Goal: Transaction & Acquisition: Purchase product/service

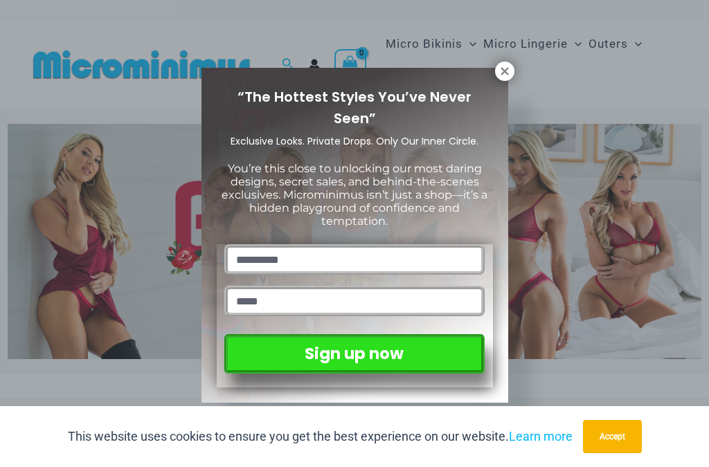
click at [504, 73] on icon at bounding box center [504, 71] width 12 height 12
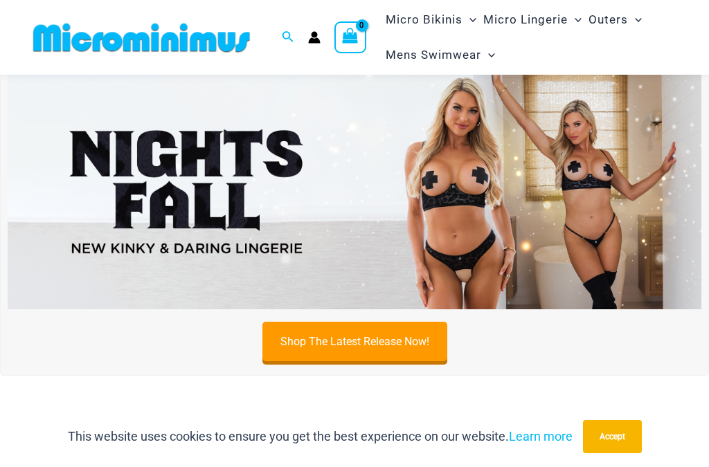
scroll to position [324, 0]
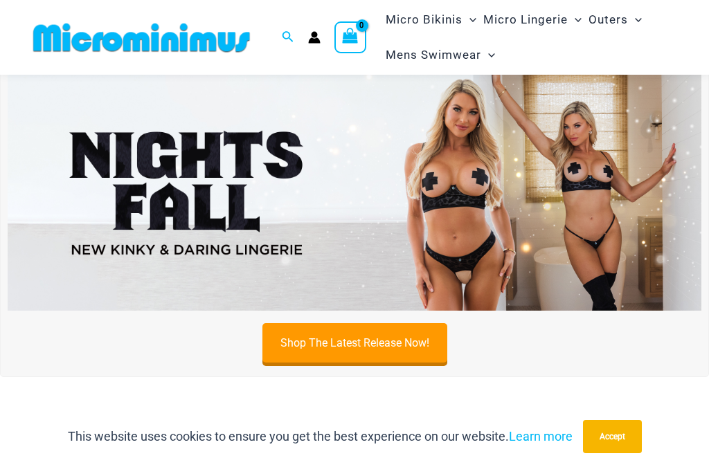
click at [515, 221] on img at bounding box center [354, 193] width 693 height 236
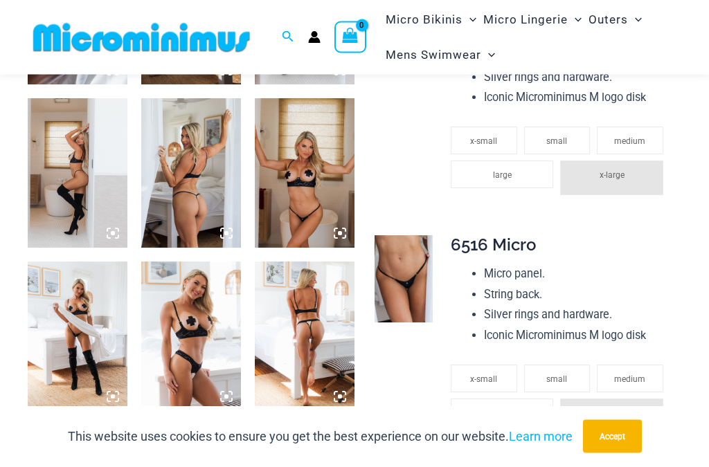
scroll to position [1014, 0]
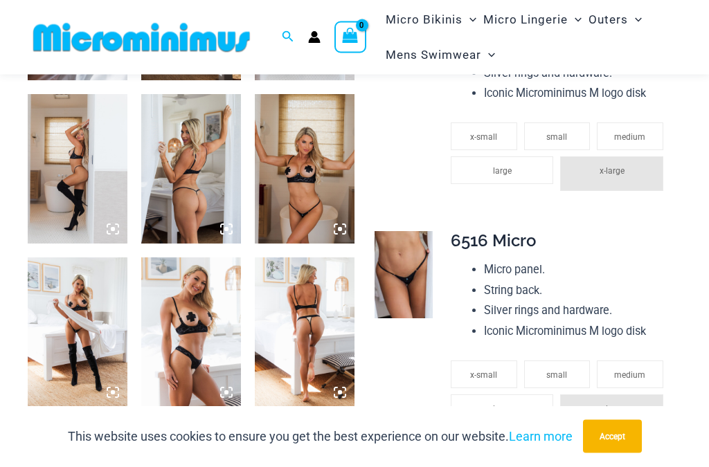
click at [89, 173] on img at bounding box center [78, 169] width 100 height 149
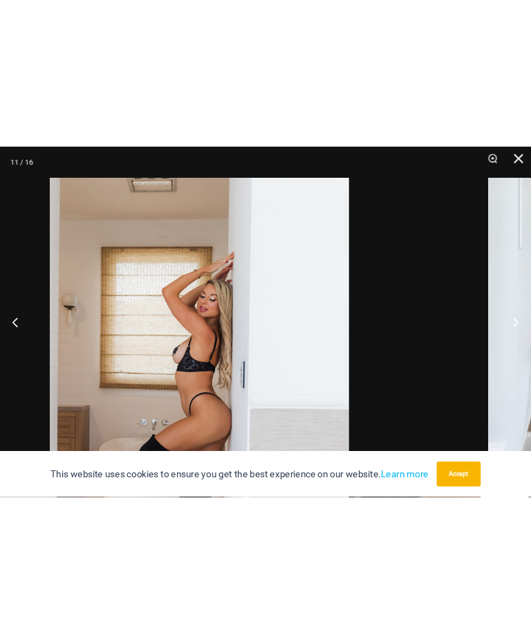
scroll to position [927, 0]
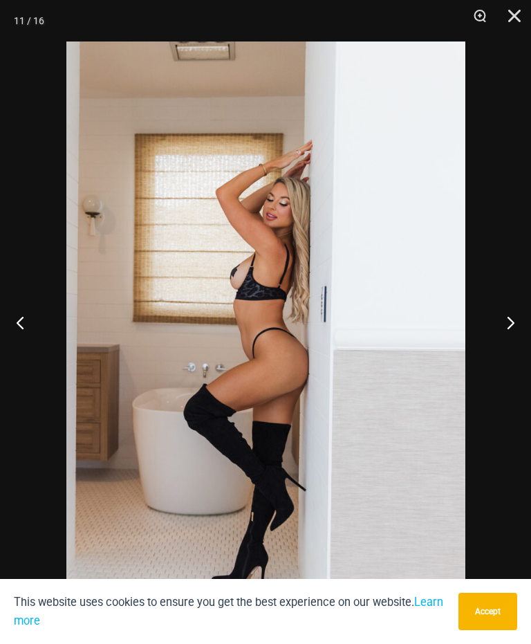
click at [512, 344] on button "Next" at bounding box center [506, 322] width 52 height 69
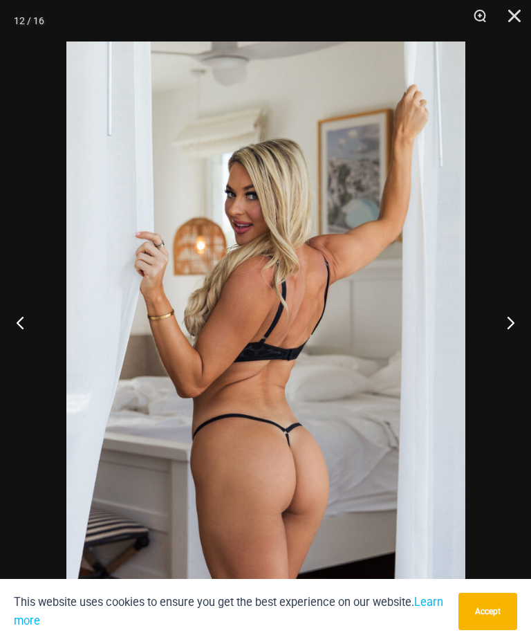
click at [513, 341] on button "Next" at bounding box center [506, 322] width 52 height 69
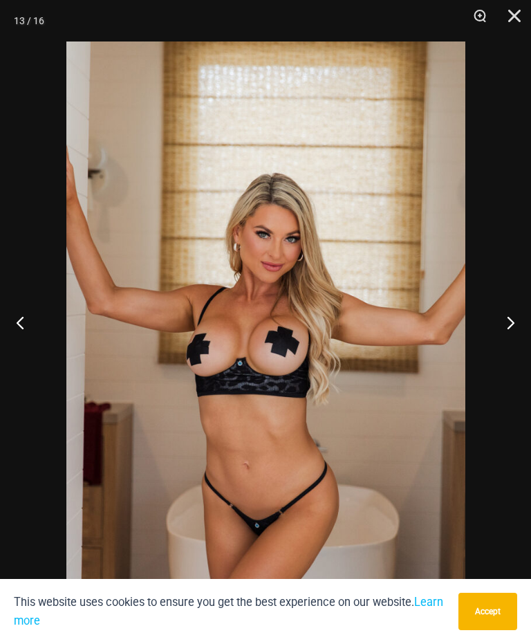
click at [509, 338] on button "Next" at bounding box center [506, 322] width 52 height 69
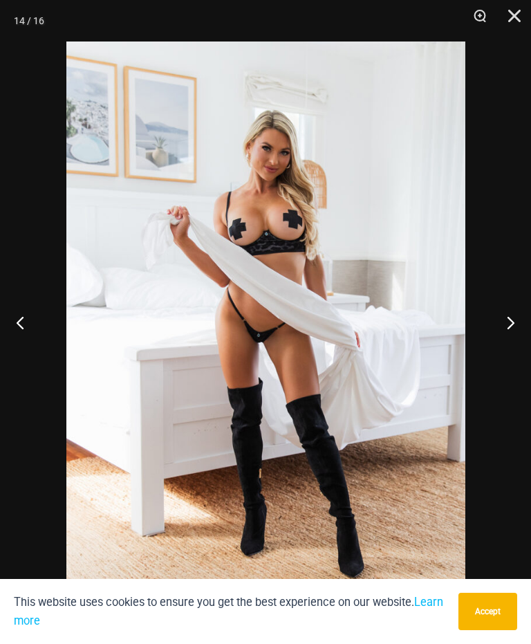
click at [509, 334] on button "Next" at bounding box center [506, 322] width 52 height 69
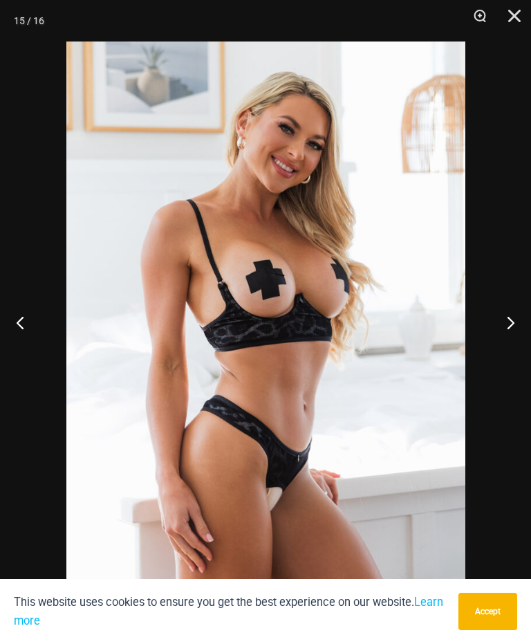
click at [511, 336] on button "Next" at bounding box center [506, 322] width 52 height 69
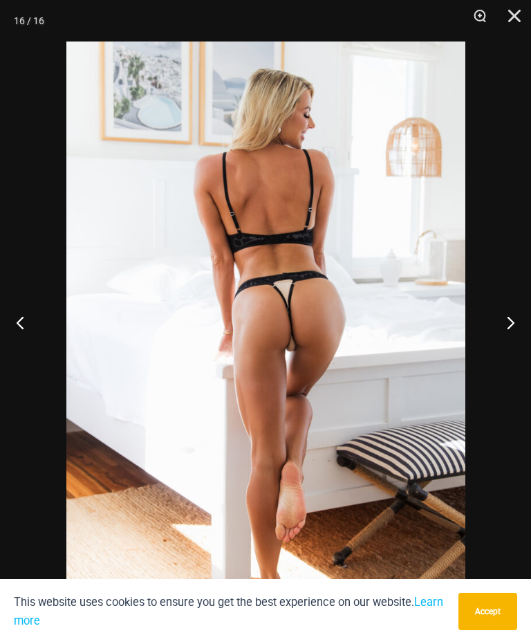
click at [510, 337] on button "Next" at bounding box center [506, 322] width 52 height 69
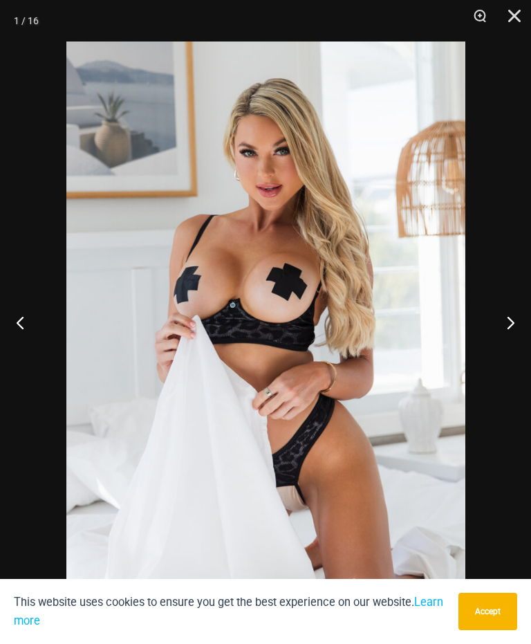
click at [510, 340] on button "Next" at bounding box center [506, 322] width 52 height 69
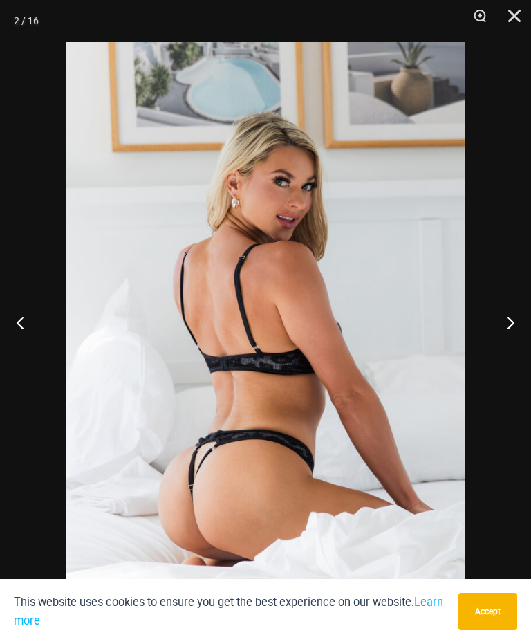
click at [509, 331] on button "Next" at bounding box center [506, 322] width 52 height 69
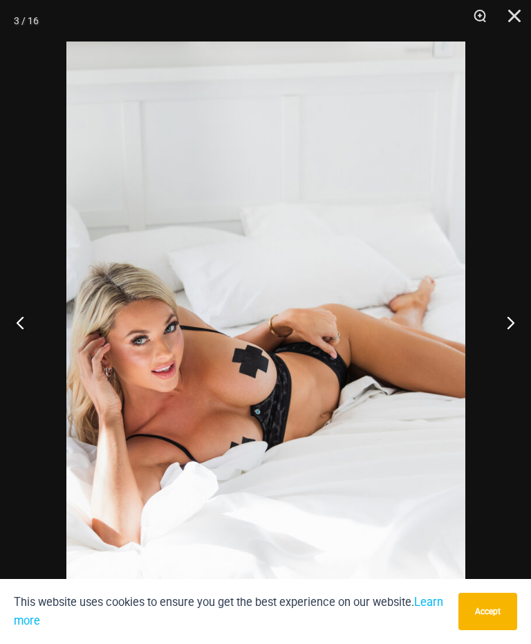
click at [511, 330] on button "Next" at bounding box center [506, 322] width 52 height 69
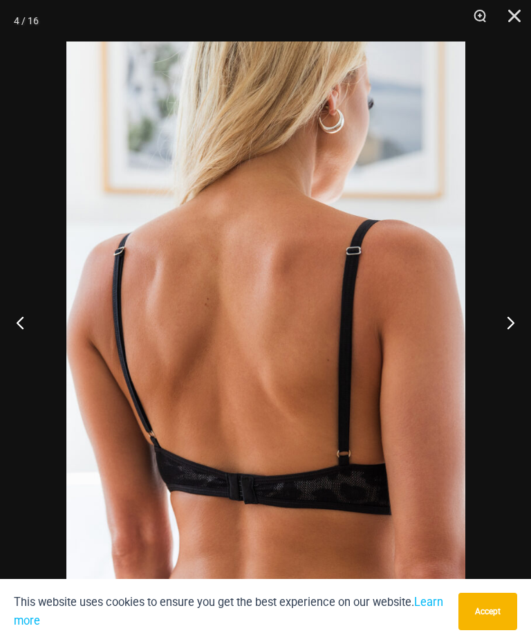
click at [504, 336] on button "Next" at bounding box center [506, 322] width 52 height 69
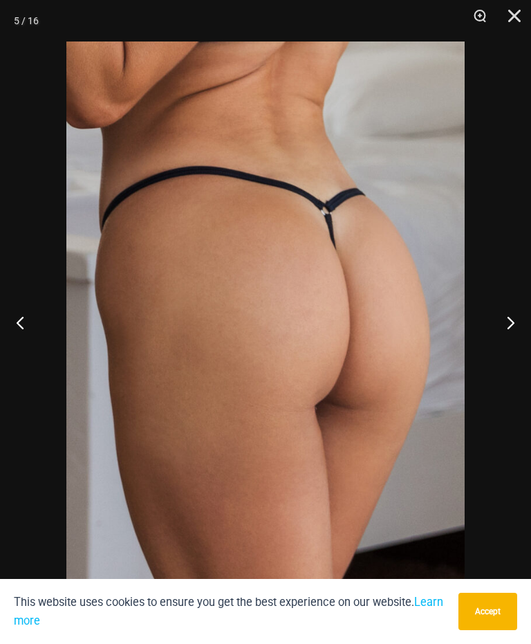
click at [507, 344] on button "Next" at bounding box center [506, 322] width 52 height 69
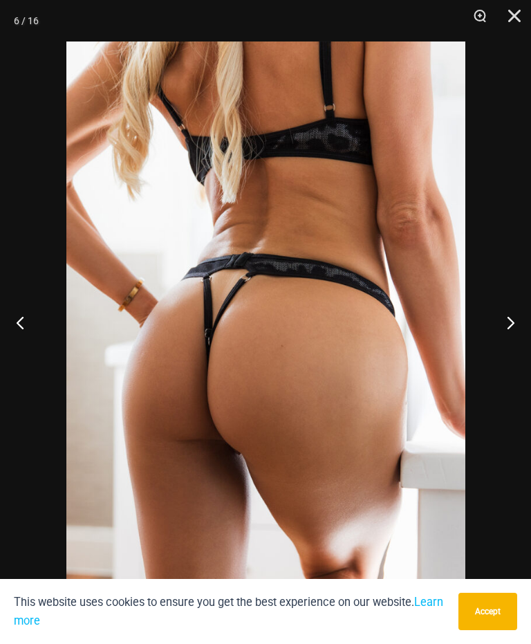
click at [508, 336] on button "Next" at bounding box center [506, 322] width 52 height 69
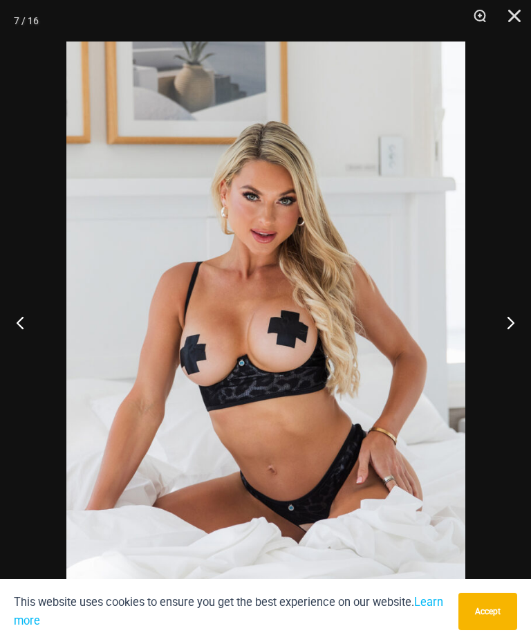
click at [510, 342] on button "Next" at bounding box center [506, 322] width 52 height 69
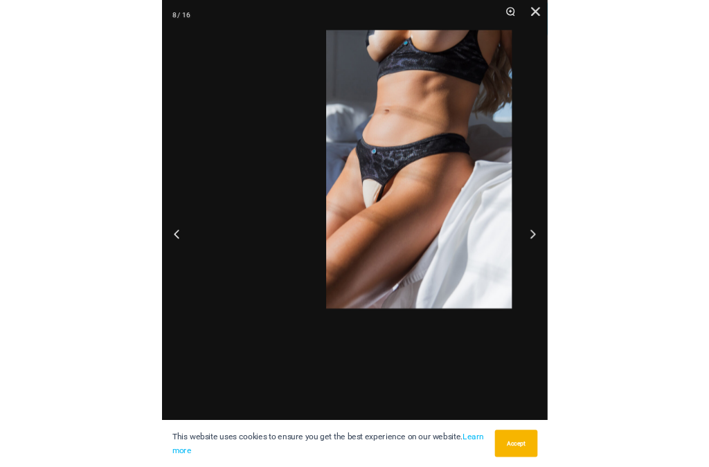
scroll to position [1052, 0]
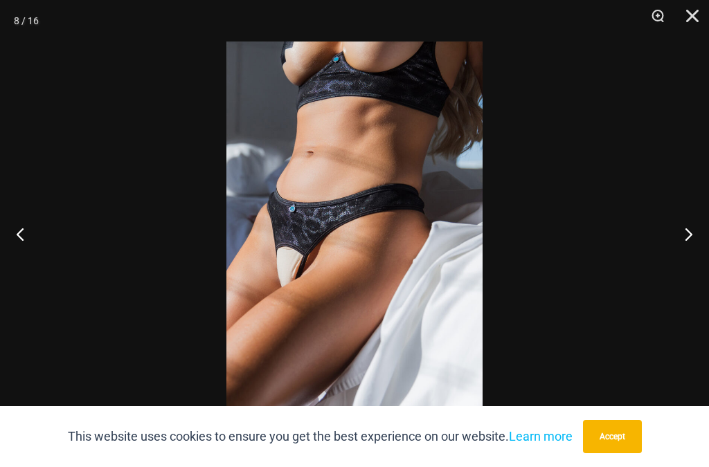
click at [690, 15] on button "Close" at bounding box center [687, 21] width 35 height 42
